Goal: Transaction & Acquisition: Purchase product/service

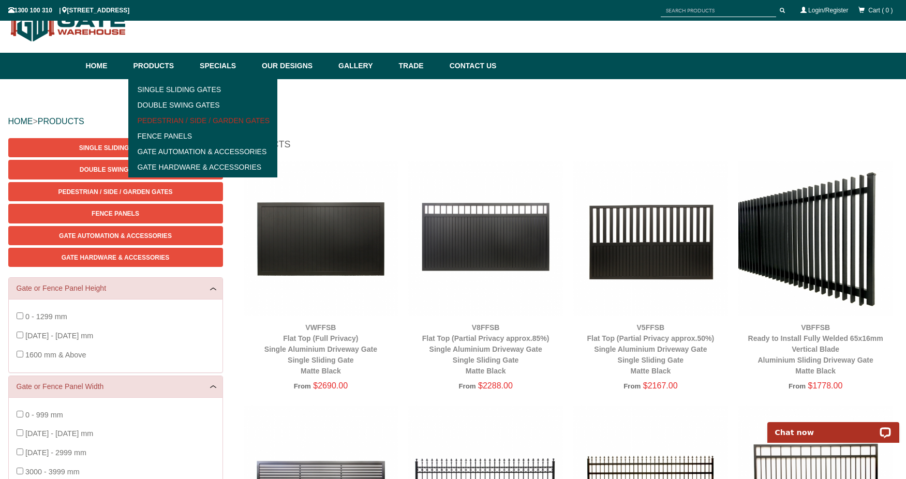
click at [198, 120] on link "Pedestrian / Side / Garden Gates" at bounding box center [202, 121] width 143 height 16
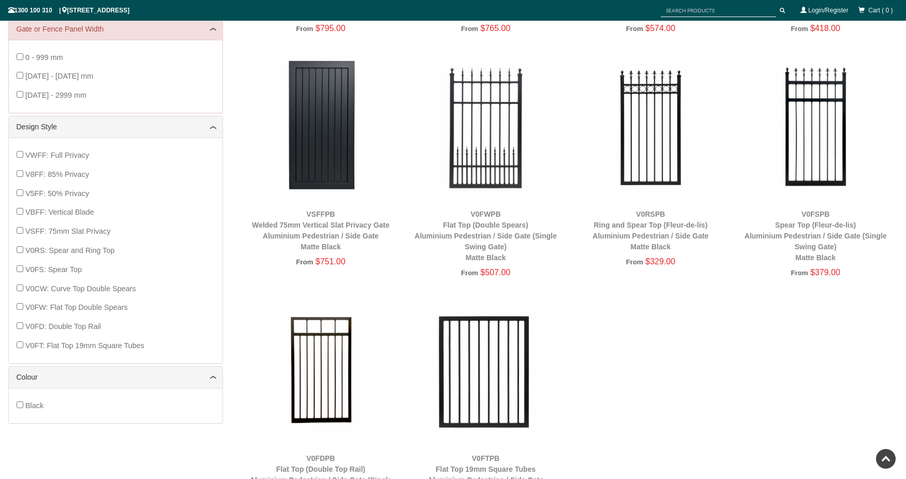
scroll to position [129, 0]
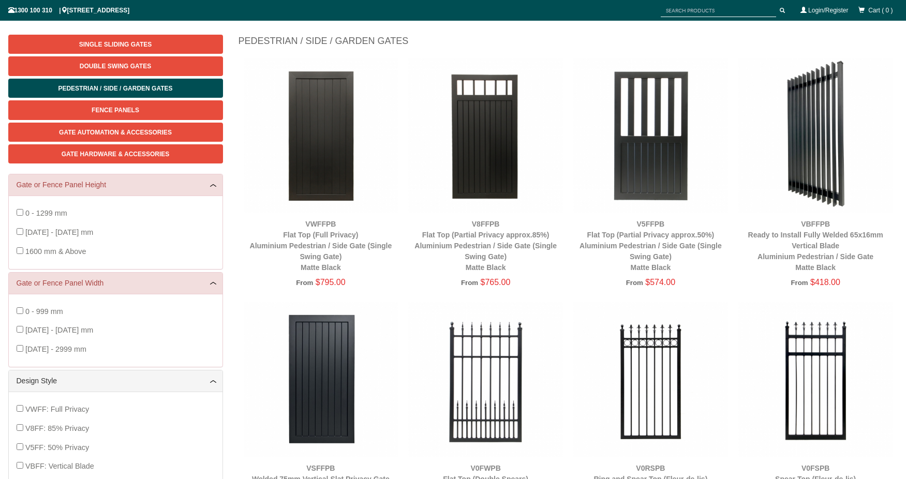
click at [324, 147] on img at bounding box center [321, 135] width 155 height 155
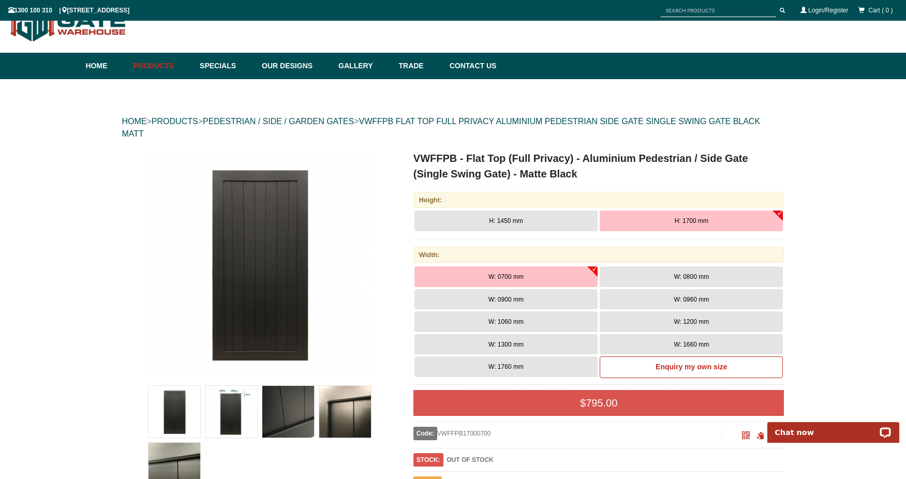
click at [369, 293] on img at bounding box center [260, 265] width 228 height 228
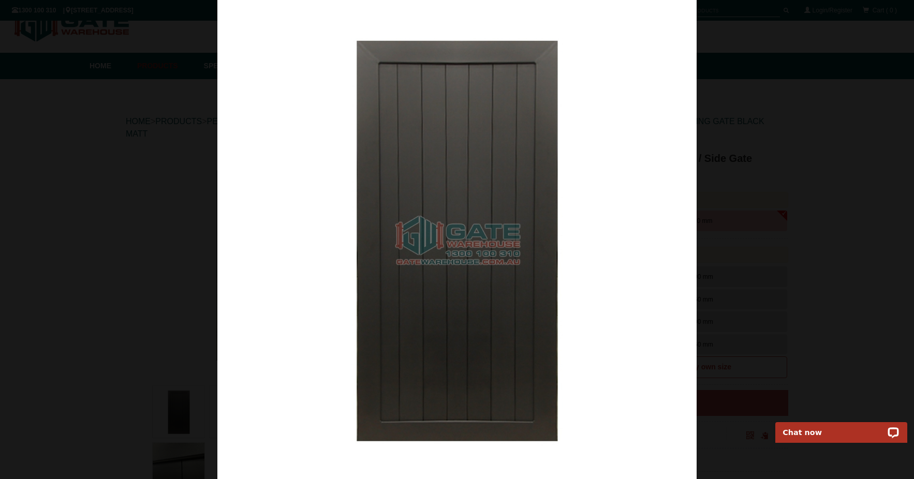
click at [334, 183] on img at bounding box center [456, 239] width 479 height 479
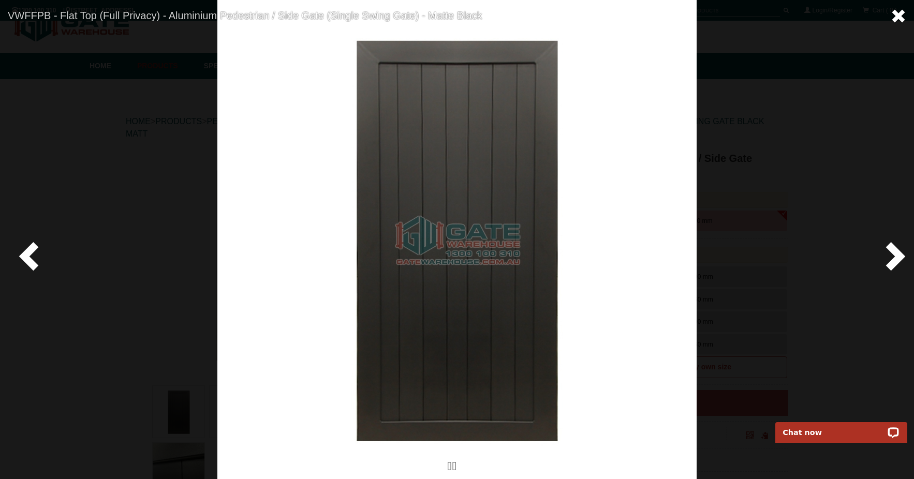
click at [898, 15] on span at bounding box center [899, 16] width 16 height 16
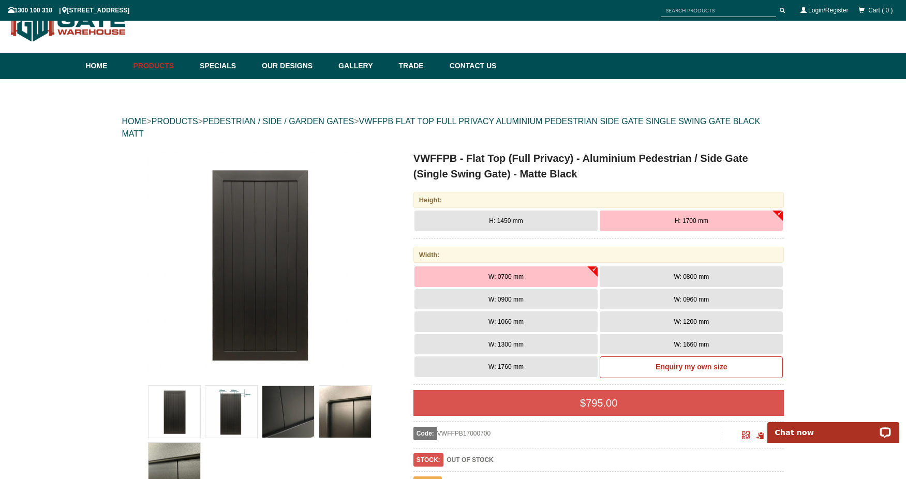
click at [344, 418] on img at bounding box center [345, 412] width 52 height 52
click at [292, 409] on img at bounding box center [288, 412] width 52 height 52
click at [647, 280] on button "W: 0800 mm" at bounding box center [691, 277] width 183 height 21
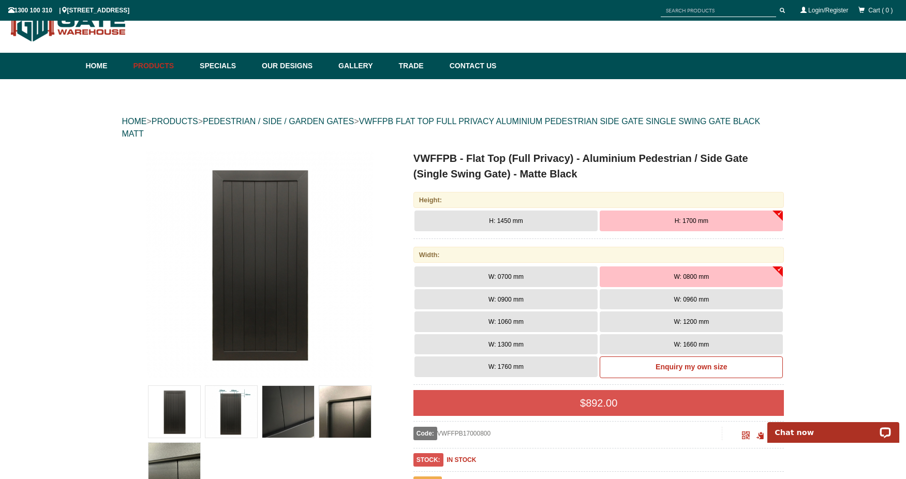
click at [556, 277] on button "W: 0700 mm" at bounding box center [506, 277] width 183 height 21
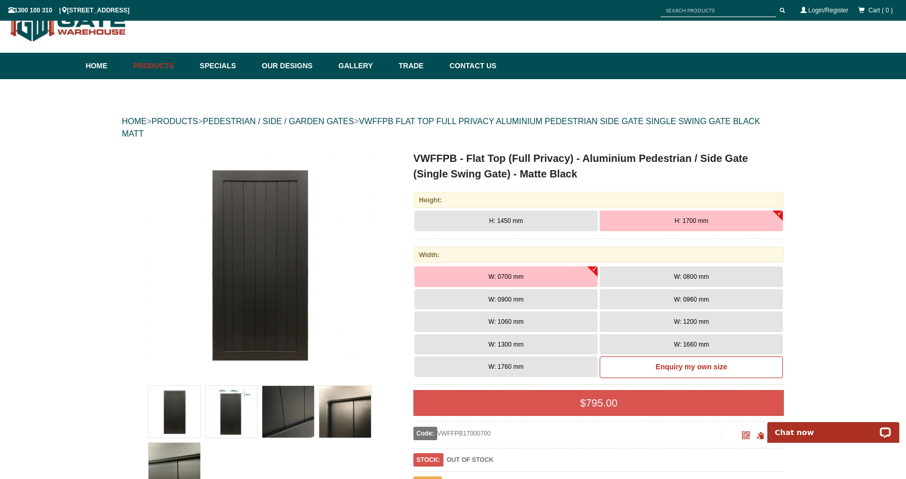
click at [676, 276] on span "W: 0800 mm" at bounding box center [691, 276] width 35 height 7
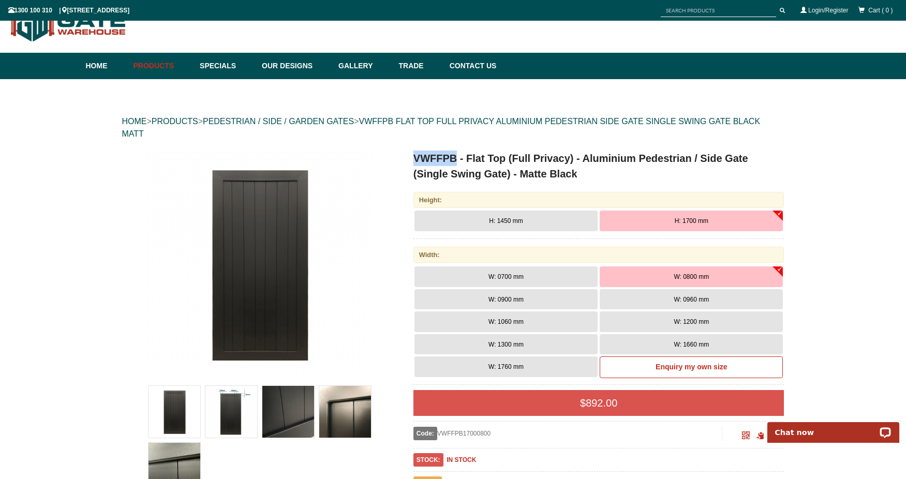
drag, startPoint x: 414, startPoint y: 156, endPoint x: 458, endPoint y: 156, distance: 43.5
click at [458, 156] on h1 "VWFFPB - Flat Top (Full Privacy) - Aluminium Pedestrian / Side Gate (Single Swi…" at bounding box center [599, 166] width 371 height 31
copy h1 "VWFFPB"
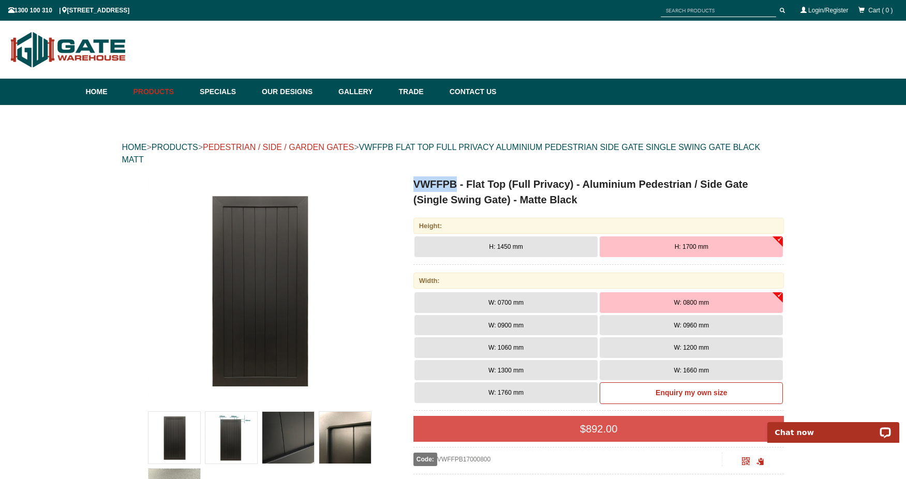
click at [341, 148] on link "PEDESTRIAN / SIDE / GARDEN GATES" at bounding box center [278, 147] width 151 height 9
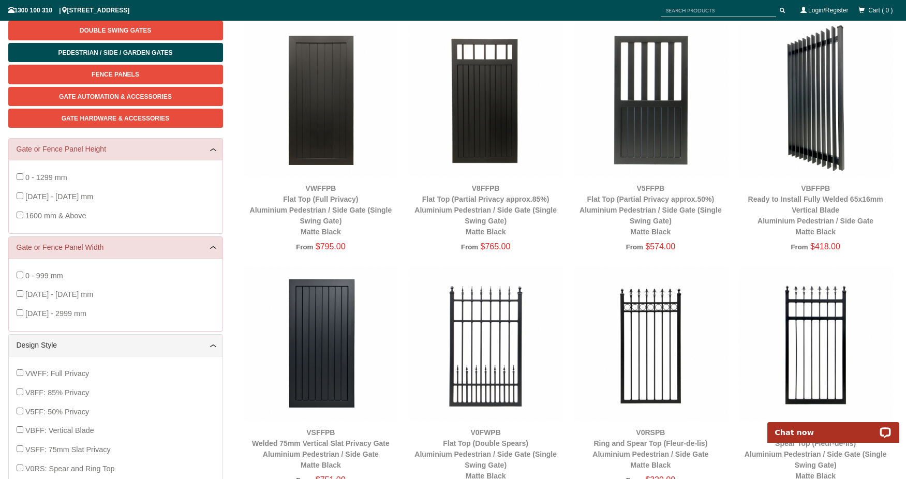
scroll to position [207, 0]
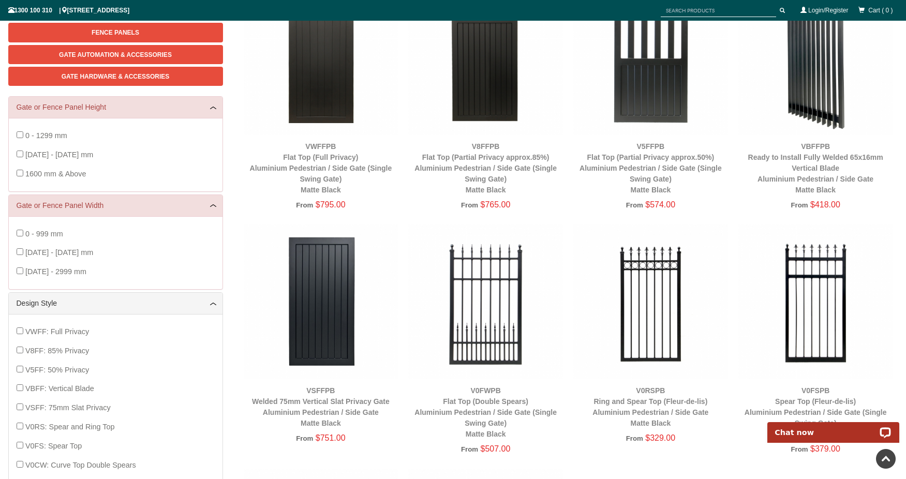
click at [319, 276] on img at bounding box center [321, 302] width 155 height 155
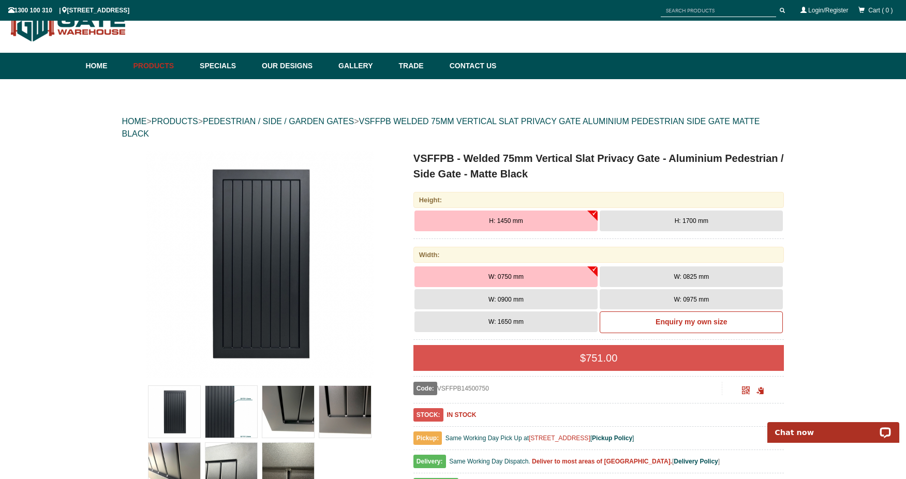
click at [667, 220] on button "H: 1700 mm" at bounding box center [691, 221] width 183 height 21
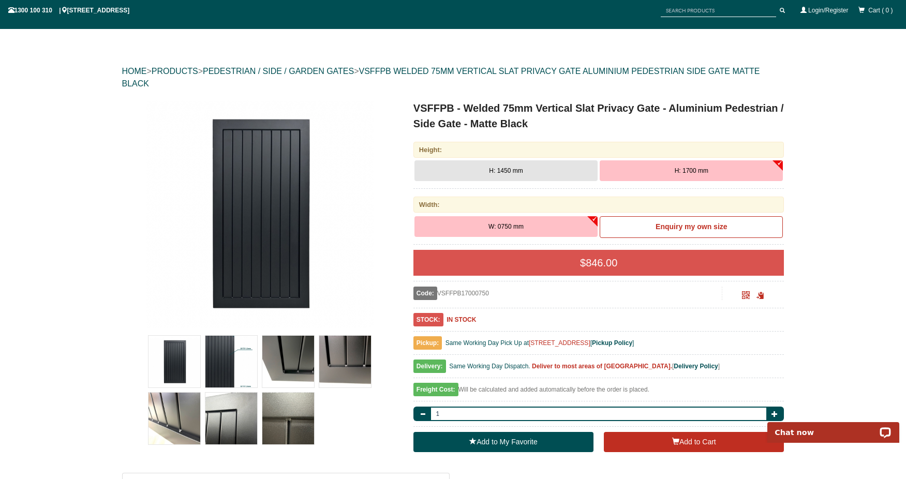
scroll to position [78, 0]
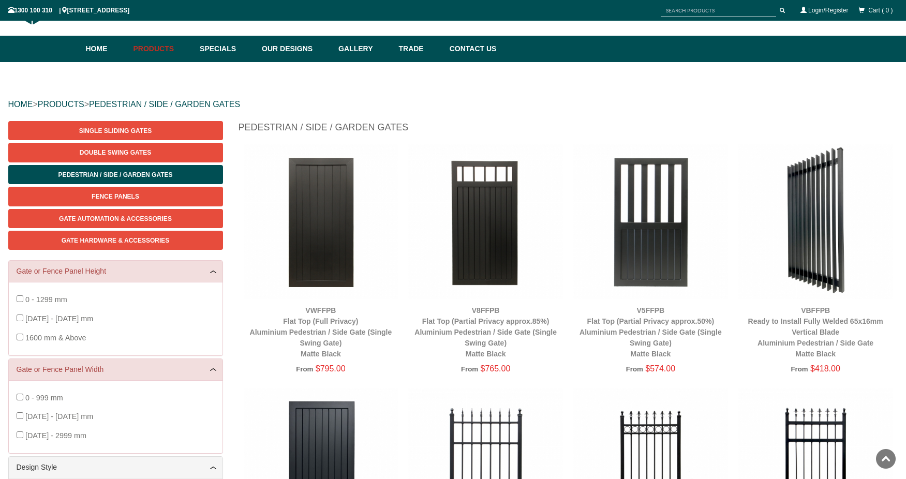
scroll to position [26, 0]
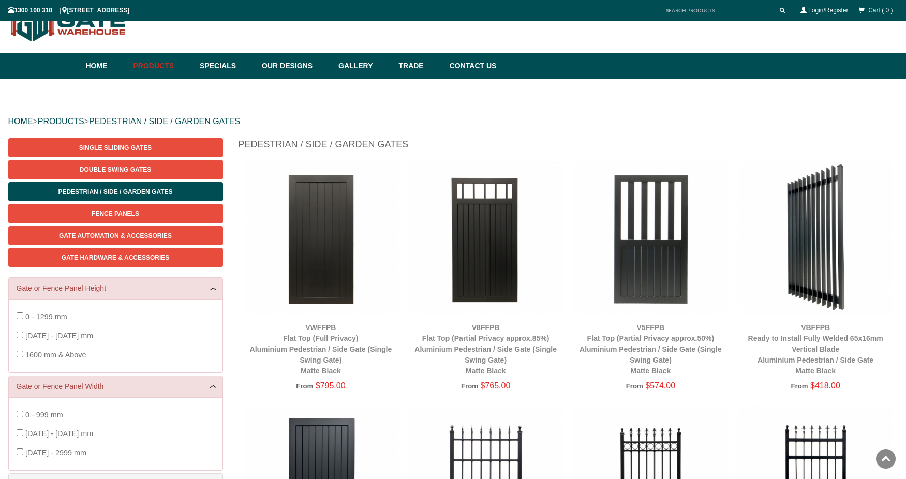
click at [322, 226] on img at bounding box center [321, 239] width 155 height 155
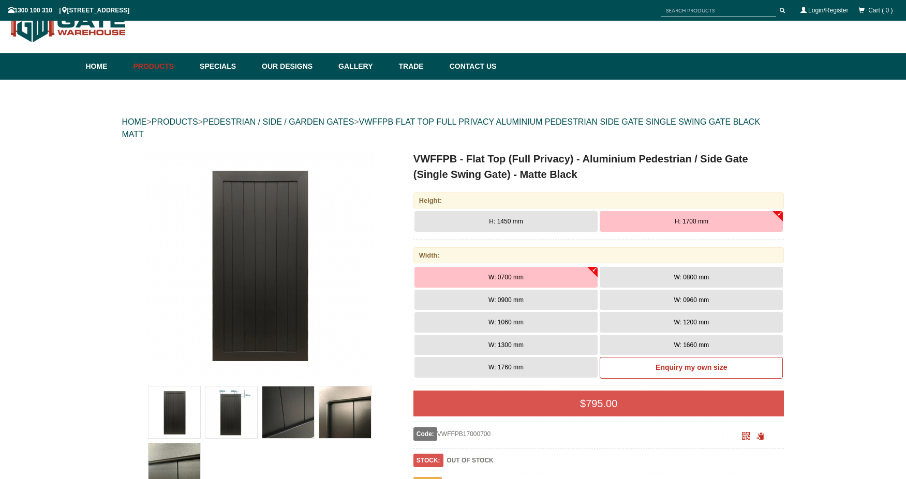
scroll to position [26, 0]
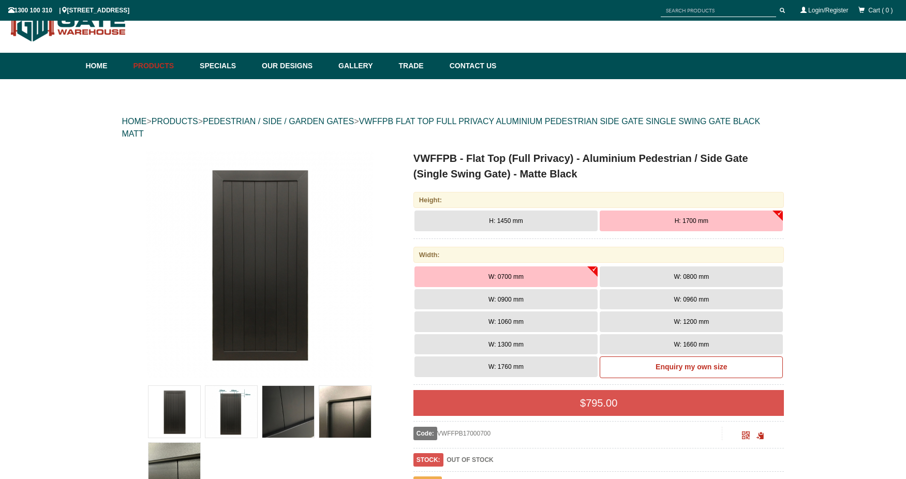
click at [675, 279] on span "W: 0800 mm" at bounding box center [691, 276] width 35 height 7
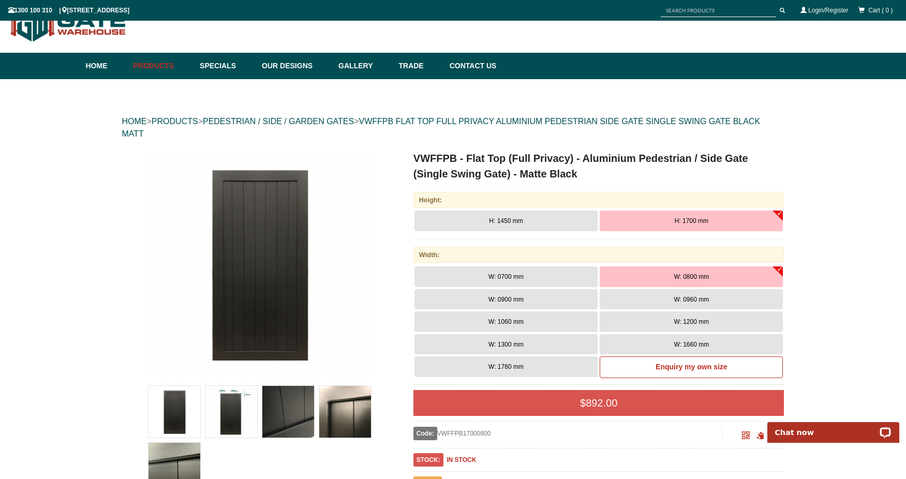
scroll to position [0, 0]
click at [443, 156] on h1 "VWFFPB - Flat Top (Full Privacy) - Aluminium Pedestrian / Side Gate (Single Swi…" at bounding box center [599, 166] width 371 height 31
copy h1 "VWFFPB"
drag, startPoint x: 583, startPoint y: 172, endPoint x: 577, endPoint y: 175, distance: 6.7
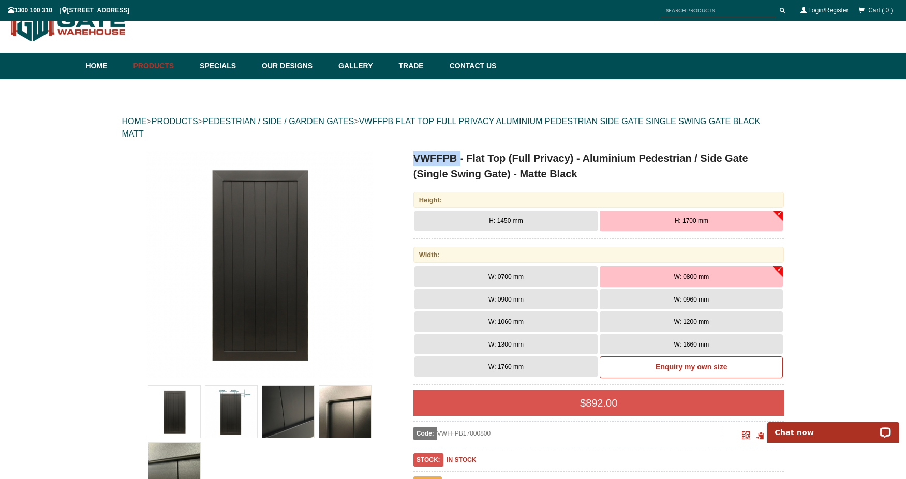
click at [583, 172] on h1 "VWFFPB - Flat Top (Full Privacy) - Aluminium Pedestrian / Side Gate (Single Swi…" at bounding box center [599, 166] width 371 height 31
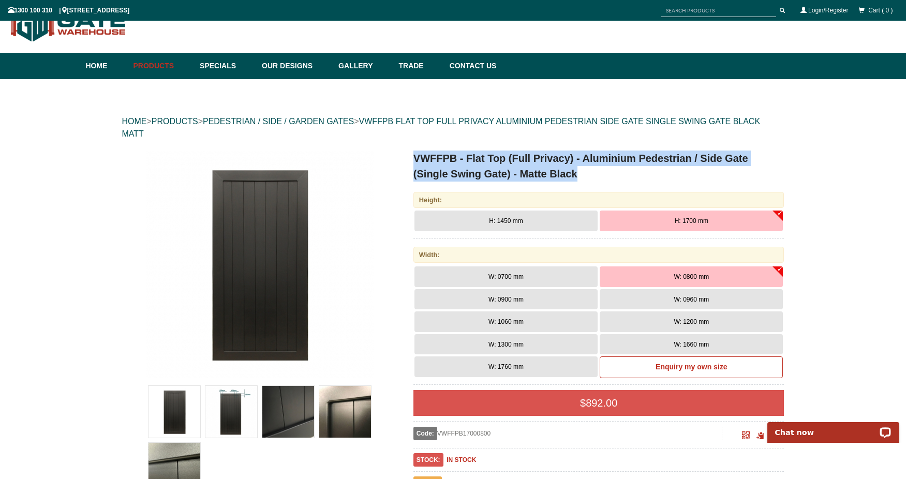
drag, startPoint x: 578, startPoint y: 175, endPoint x: 416, endPoint y: 156, distance: 163.7
click at [416, 156] on h1 "VWFFPB - Flat Top (Full Privacy) - Aluminium Pedestrian / Side Gate (Single Swi…" at bounding box center [599, 166] width 371 height 31
copy h1 "VWFFPB - Flat Top (Full Privacy) - Aluminium Pedestrian / Side Gate (Single Swi…"
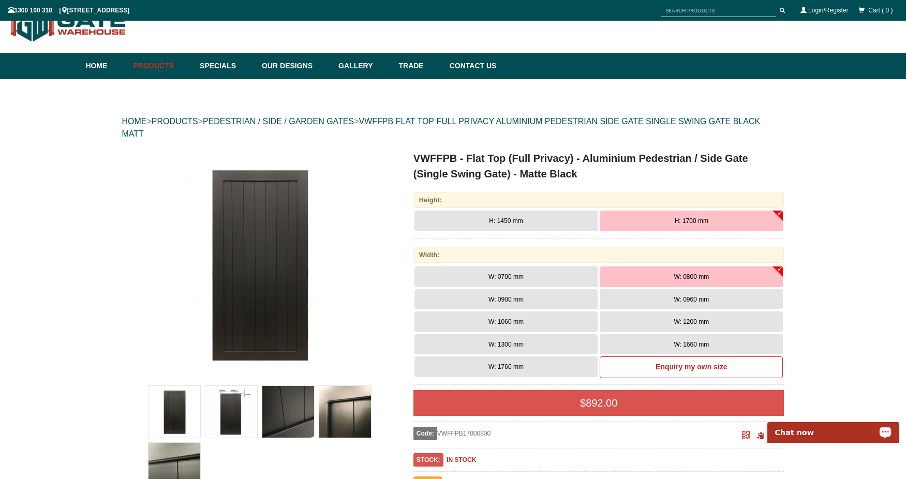
click at [626, 402] on div "$ 892.00" at bounding box center [599, 403] width 371 height 26
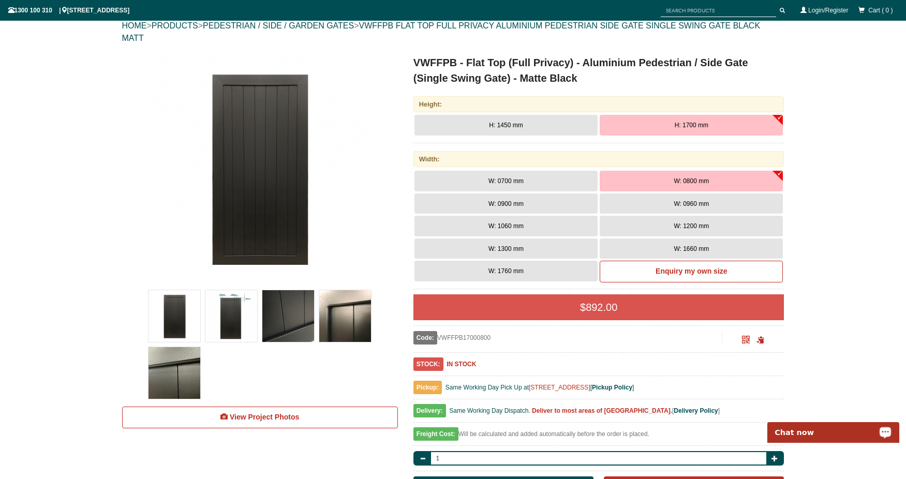
scroll to position [129, 0]
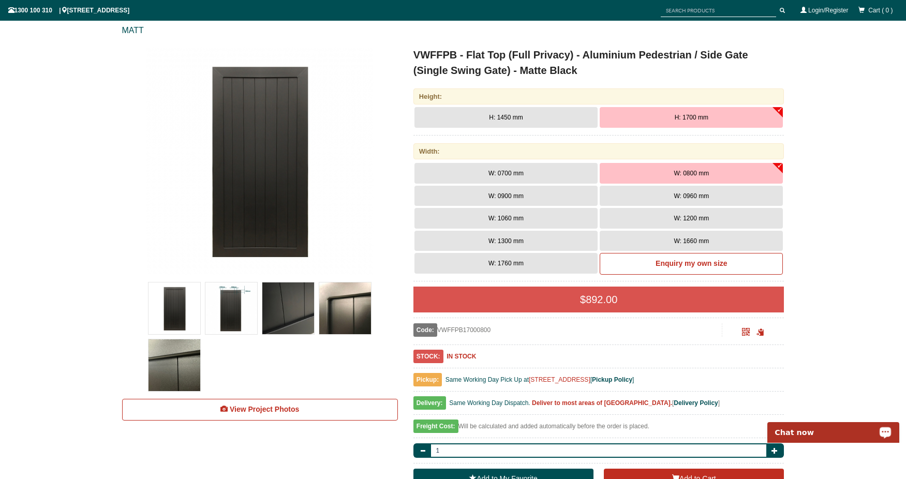
click at [596, 298] on span "892.00" at bounding box center [602, 299] width 32 height 11
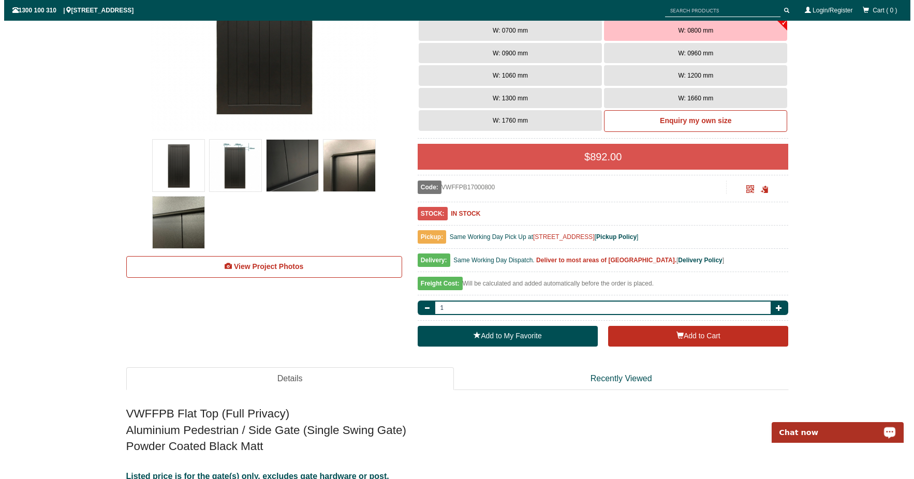
scroll to position [285, 0]
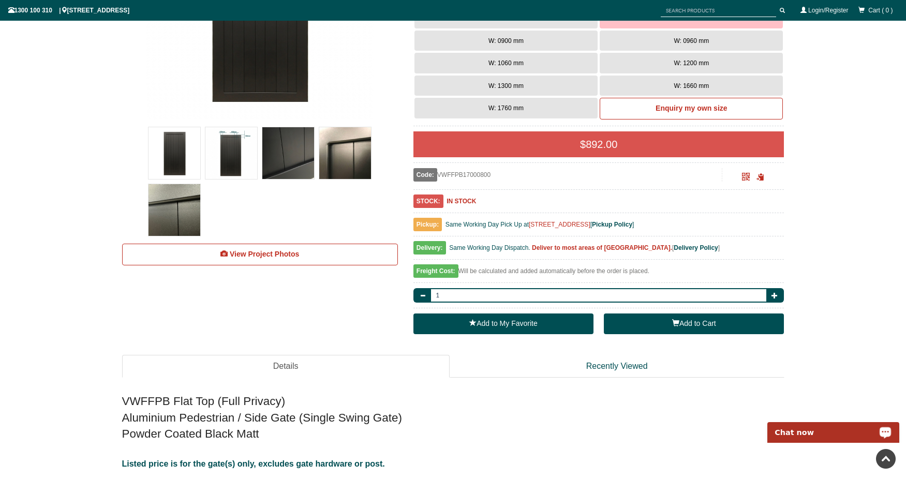
click at [682, 321] on button "Add to Cart" at bounding box center [694, 324] width 180 height 21
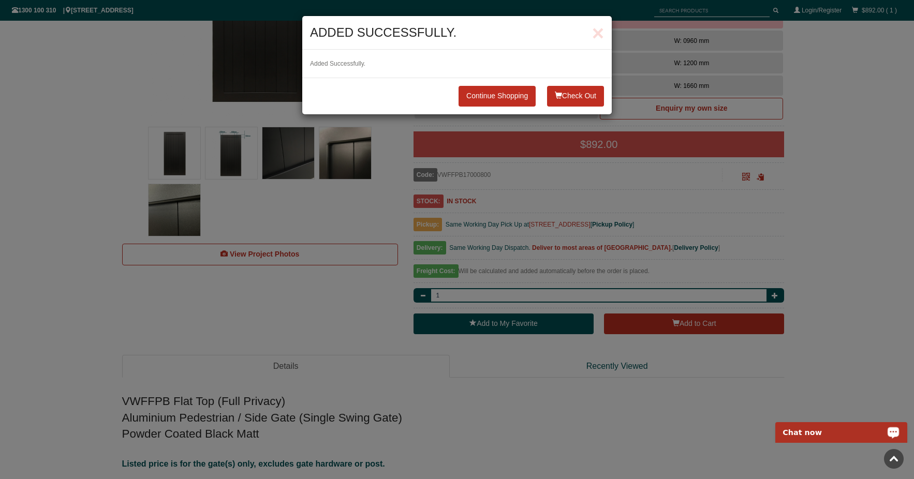
click at [560, 93] on button "Check Out" at bounding box center [575, 96] width 57 height 21
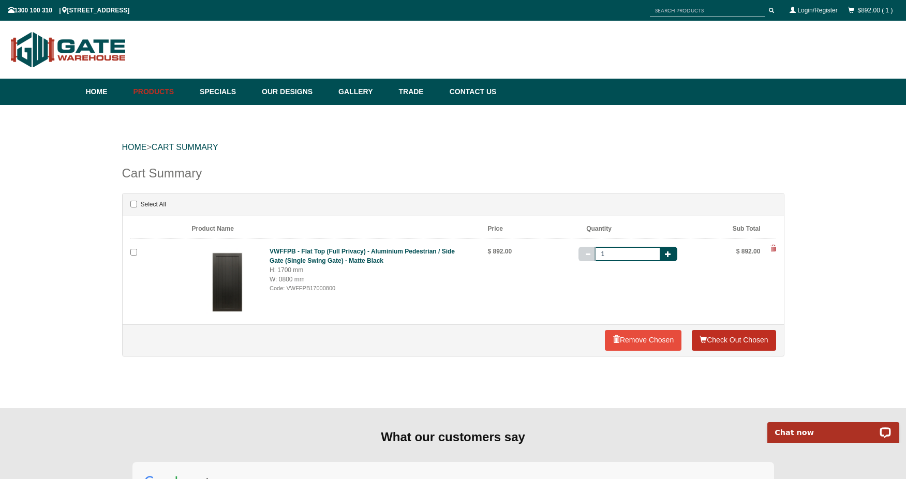
click at [740, 343] on link "Check Out Chosen" at bounding box center [734, 340] width 84 height 21
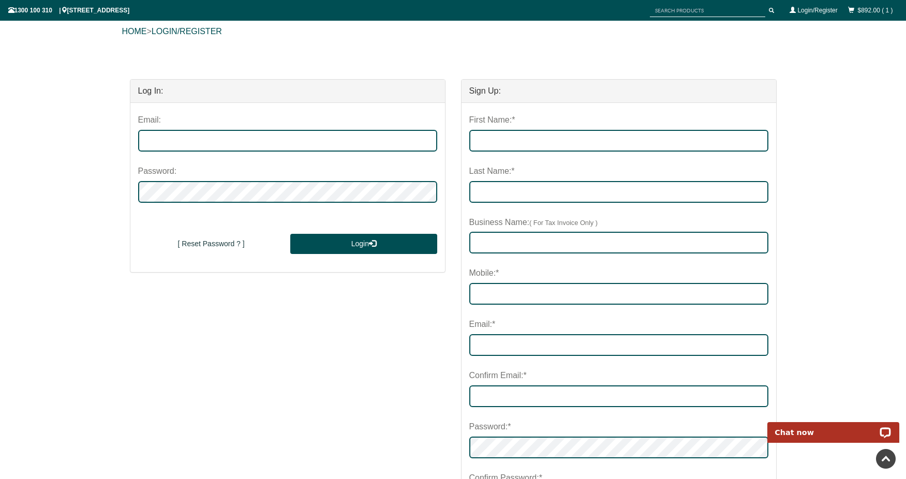
scroll to position [104, 0]
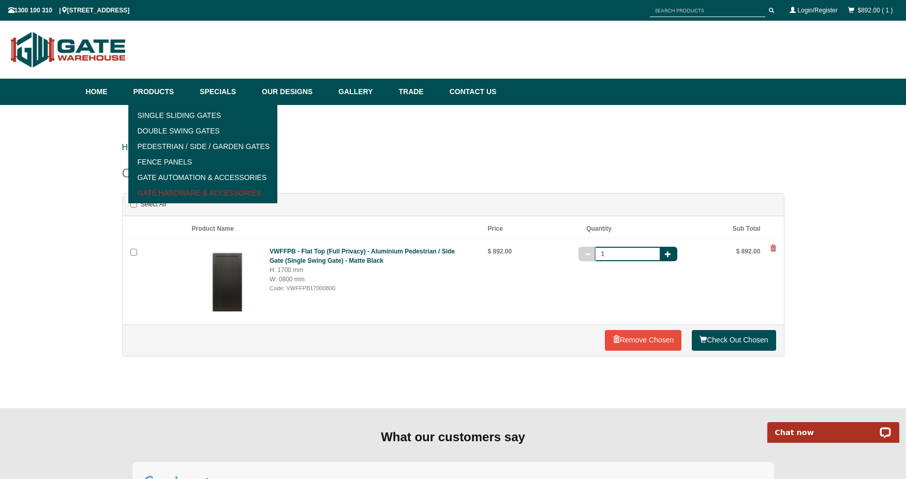
click at [197, 192] on link "Gate Hardware & Accessories" at bounding box center [202, 193] width 143 height 16
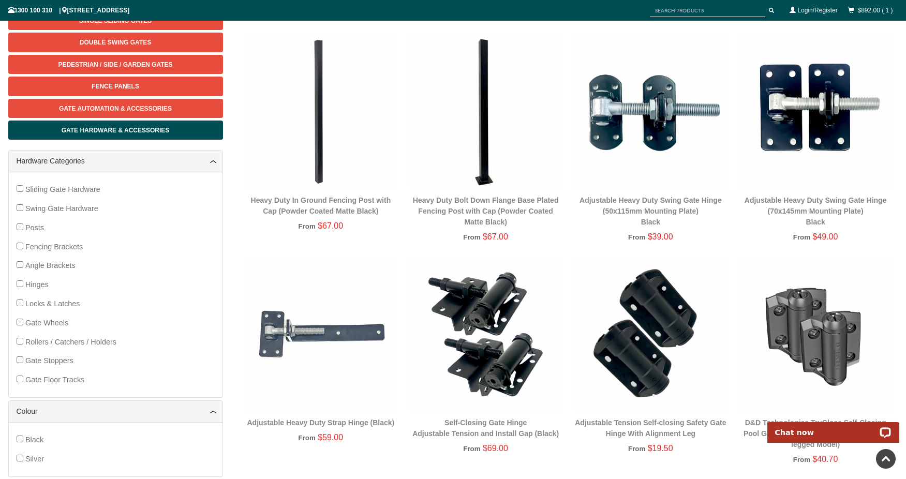
scroll to position [129, 0]
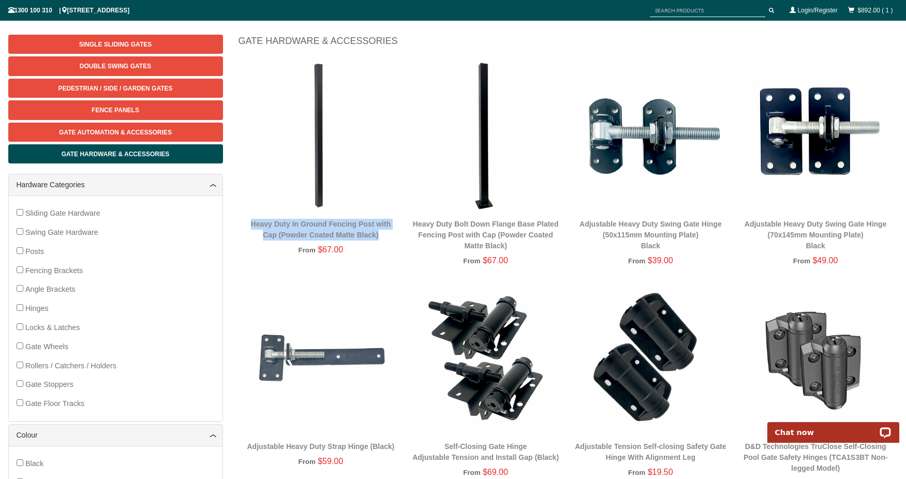
drag, startPoint x: 248, startPoint y: 221, endPoint x: 384, endPoint y: 232, distance: 135.6
click at [384, 232] on div "Heavy Duty In Ground Fencing Post with Cap (Powder Coated Matte Black)" at bounding box center [321, 230] width 155 height 22
copy link "Heavy Duty In Ground Fencing Post with Cap (Powder Coated Matte Black)"
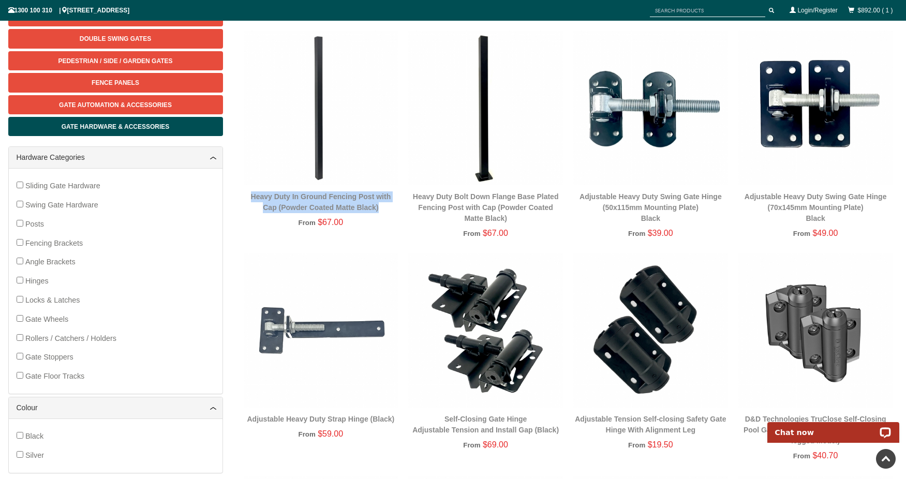
scroll to position [0, 0]
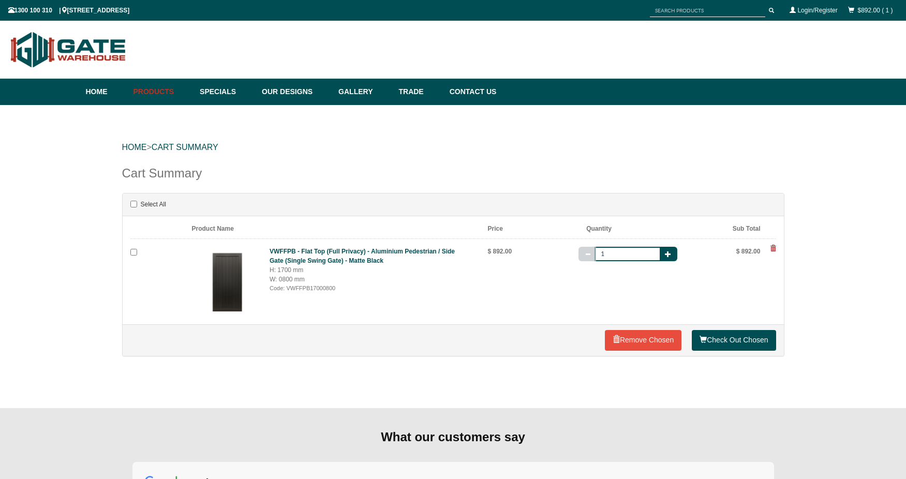
click at [227, 281] on img at bounding box center [227, 282] width 70 height 70
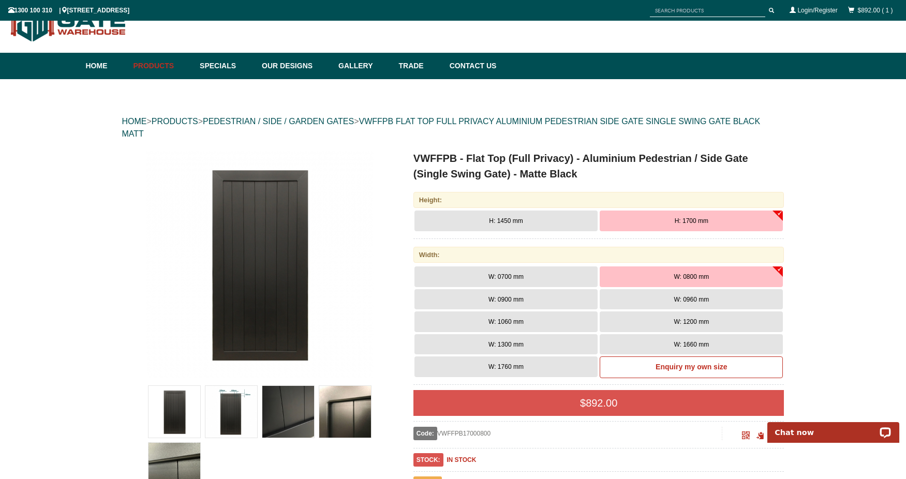
click at [142, 287] on a"] at bounding box center [260, 265] width 274 height 228
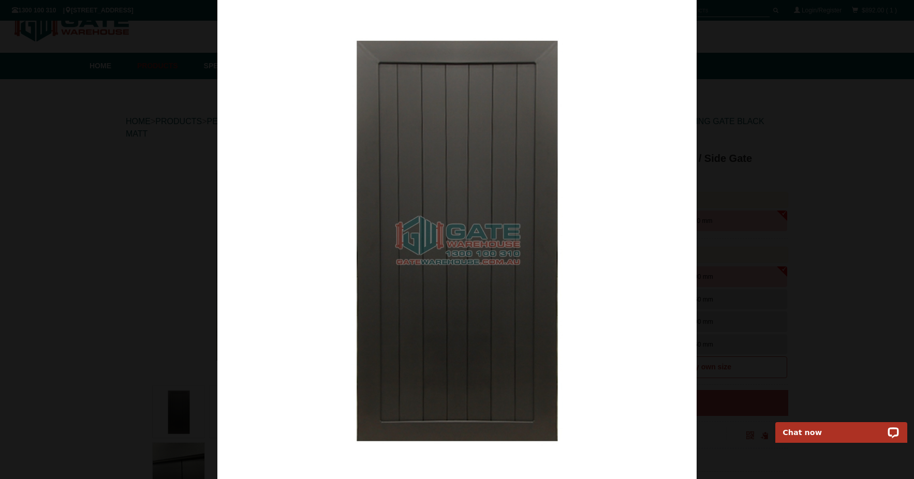
click at [107, 275] on div at bounding box center [457, 239] width 914 height 479
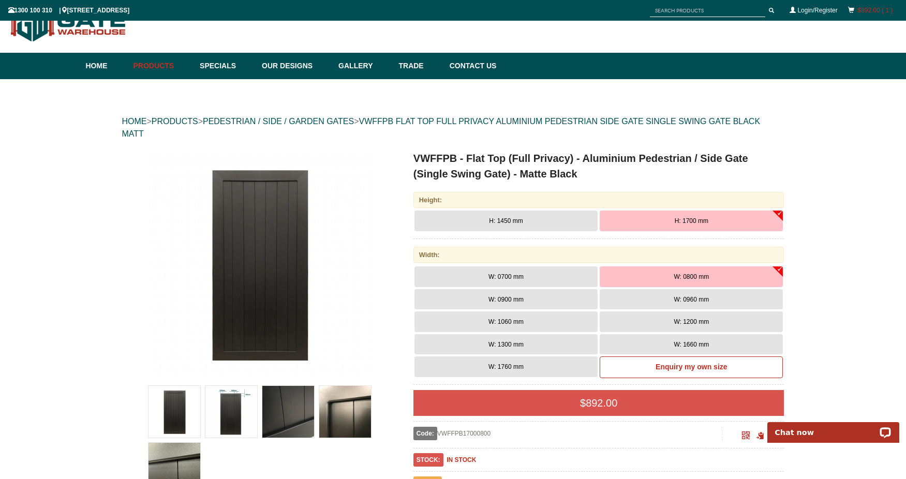
click at [871, 8] on link "$892.00 ( 1 )" at bounding box center [875, 10] width 35 height 7
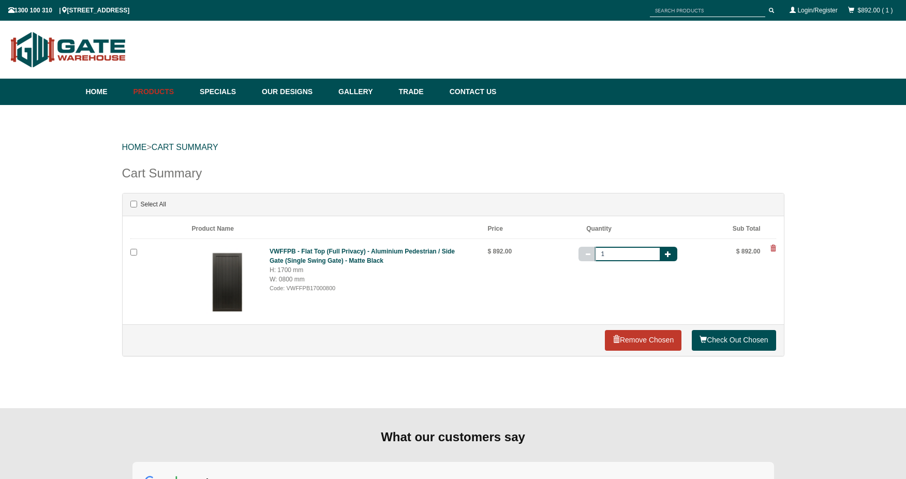
click at [643, 344] on link "Remove Chosen" at bounding box center [643, 340] width 77 height 21
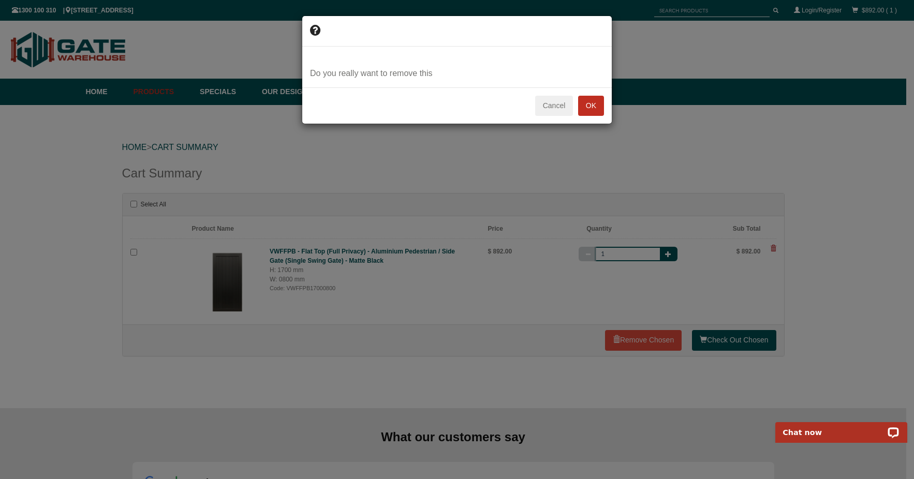
click at [583, 105] on button "OK" at bounding box center [591, 106] width 26 height 21
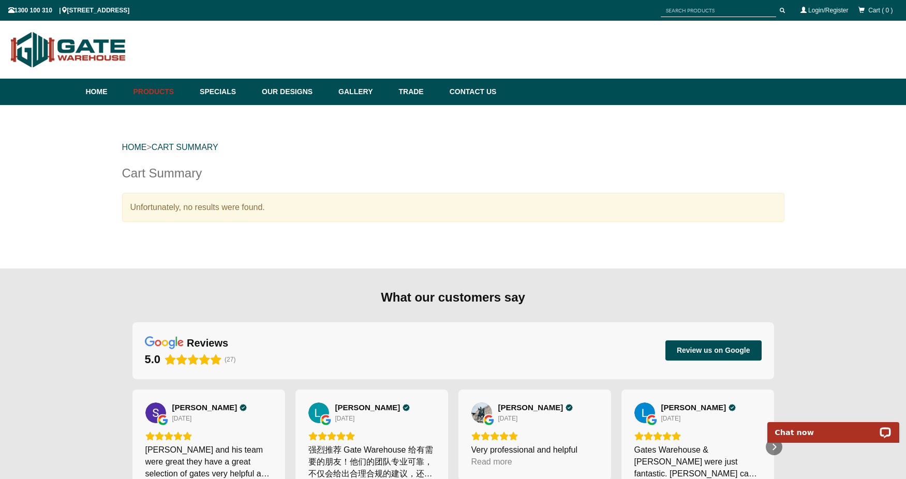
click at [814, 201] on div "HOME > Cart Summary Cart Summary Unfortunately, no results were found." at bounding box center [453, 187] width 906 height 164
